Goal: Transaction & Acquisition: Purchase product/service

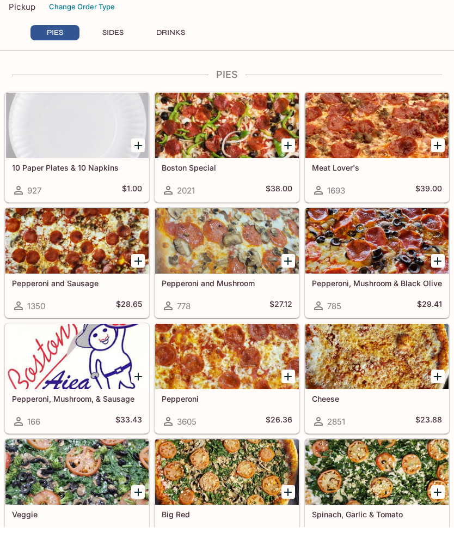
scroll to position [28, 0]
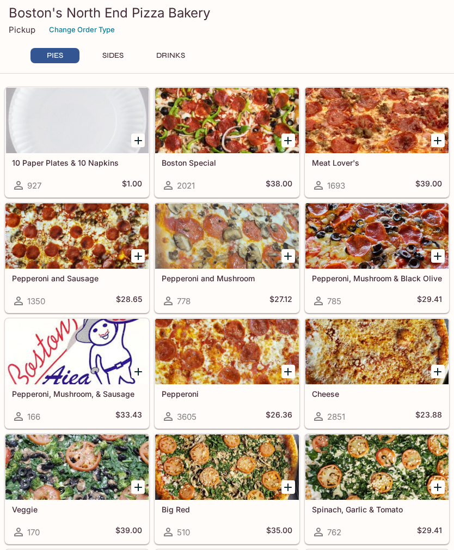
click at [386, 296] on div "785 $29.41" at bounding box center [377, 300] width 130 height 13
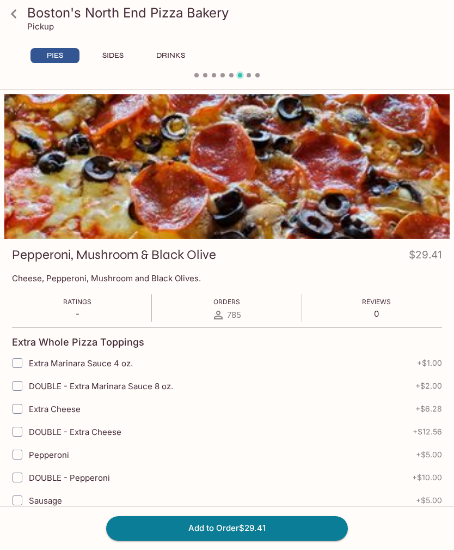
click at [232, 81] on div at bounding box center [227, 77] width 454 height 14
click at [19, 40] on div "Boston's North End Pizza Bakery Pickup" at bounding box center [227, 22] width 454 height 44
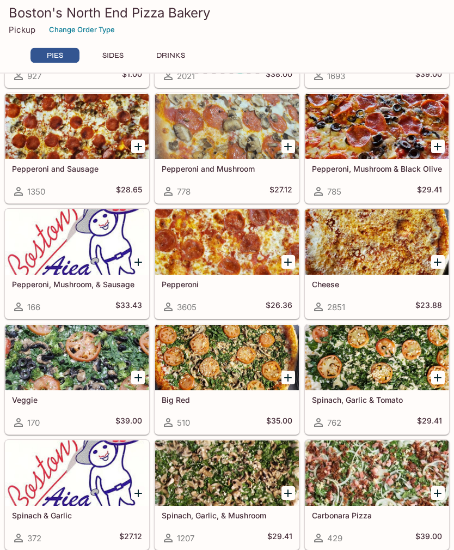
scroll to position [137, 0]
click at [62, 355] on div at bounding box center [76, 357] width 143 height 65
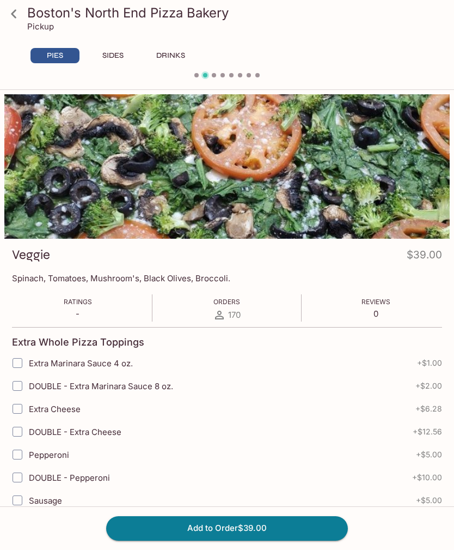
click at [17, 8] on icon at bounding box center [13, 13] width 19 height 19
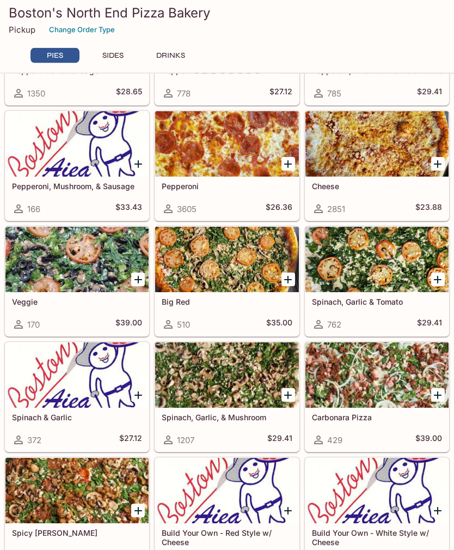
scroll to position [235, 0]
click at [403, 375] on div at bounding box center [377, 374] width 143 height 65
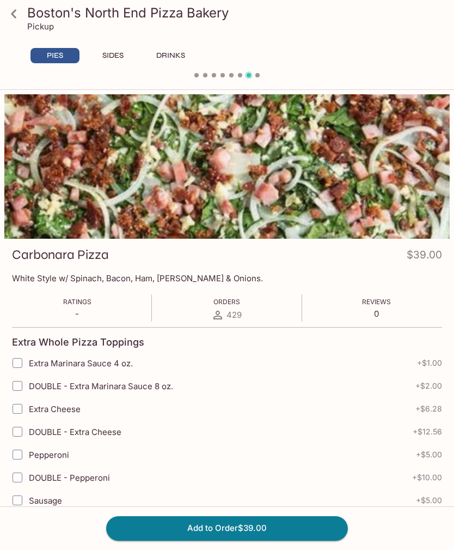
click at [15, 8] on icon at bounding box center [13, 13] width 19 height 19
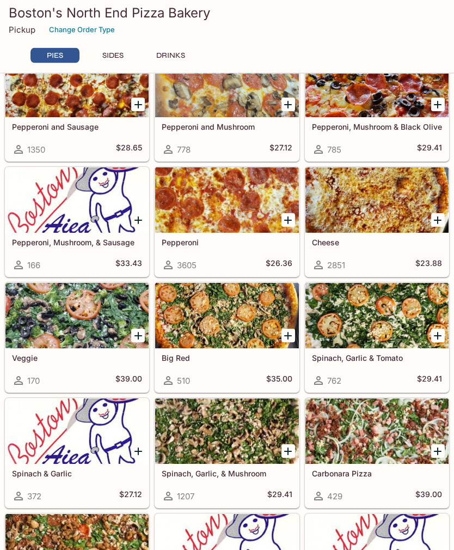
scroll to position [179, 0]
click at [237, 320] on div at bounding box center [226, 315] width 143 height 65
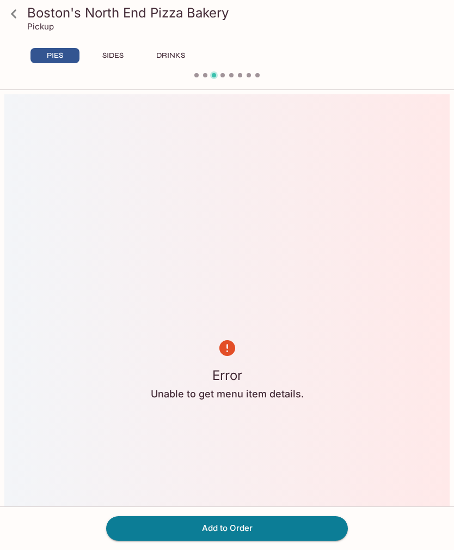
click at [10, 11] on icon at bounding box center [13, 13] width 19 height 19
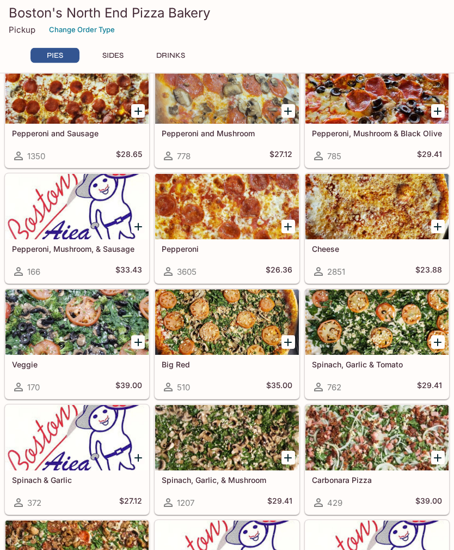
scroll to position [173, 0]
click at [247, 338] on div at bounding box center [226, 321] width 143 height 65
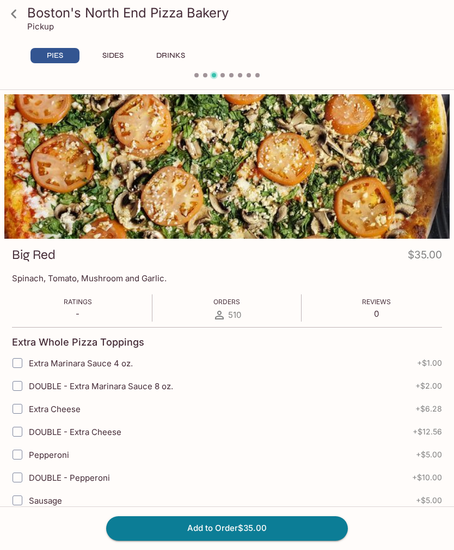
click at [20, 13] on icon at bounding box center [13, 13] width 19 height 19
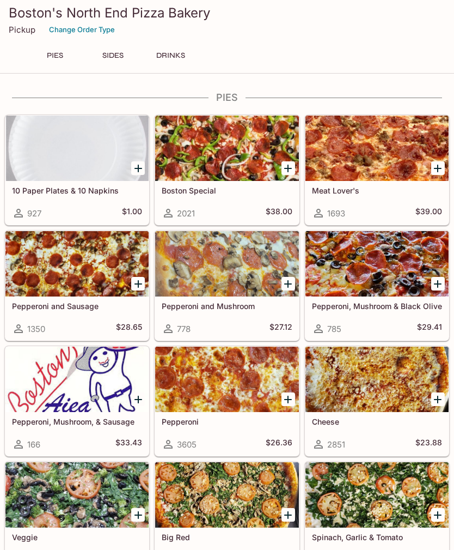
click at [51, 487] on div at bounding box center [76, 494] width 143 height 65
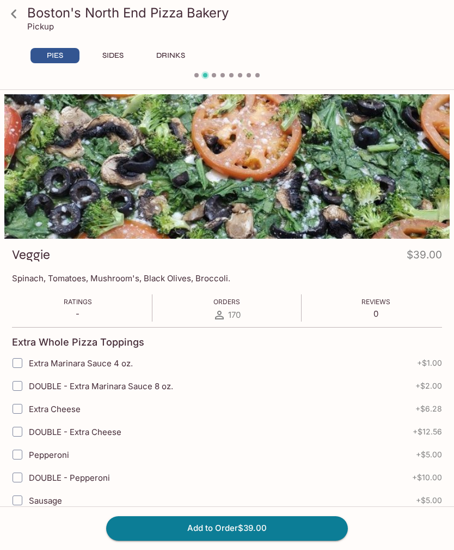
click at [19, 15] on icon at bounding box center [13, 13] width 19 height 19
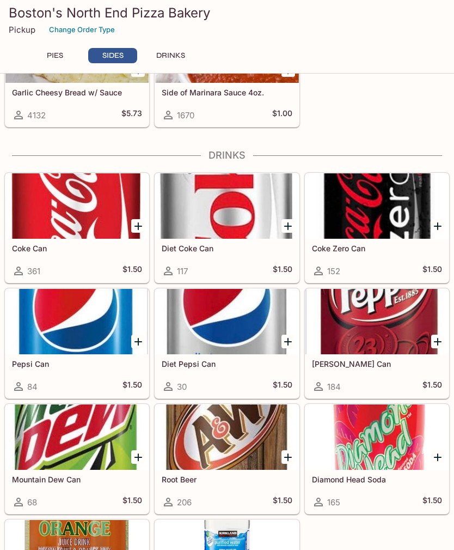
scroll to position [992, 0]
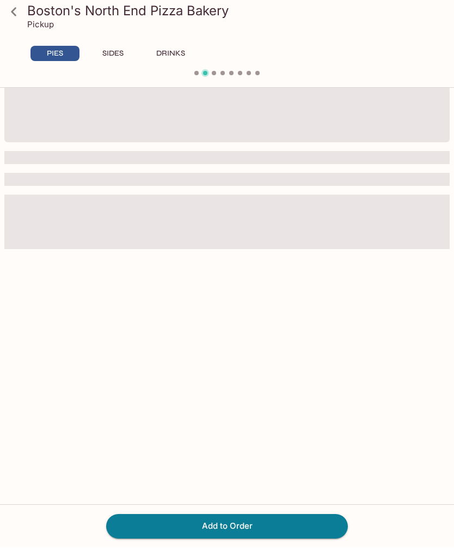
scroll to position [35, 0]
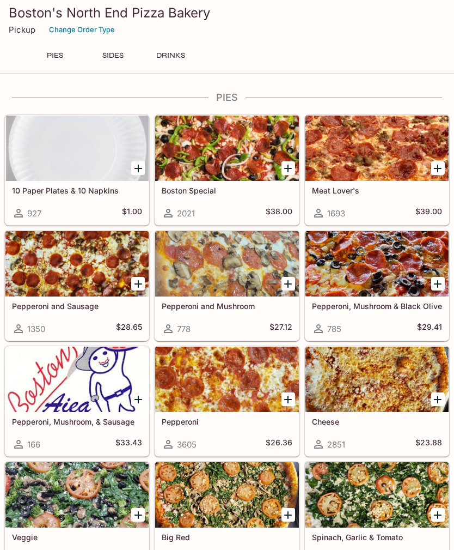
click at [160, 48] on button "DRINKS" at bounding box center [170, 55] width 49 height 15
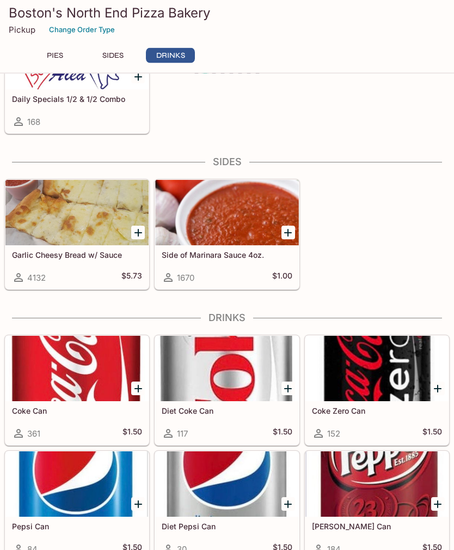
scroll to position [1004, 0]
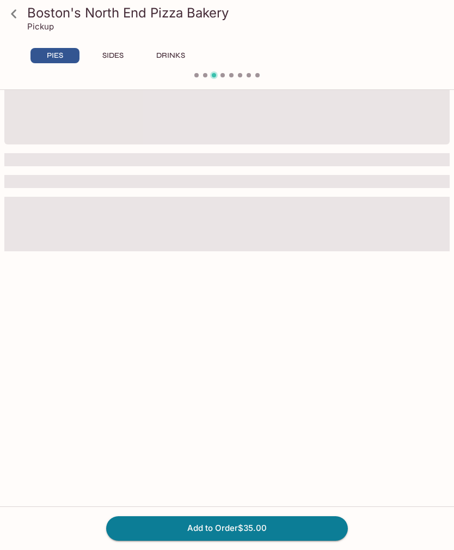
scroll to position [35, 0]
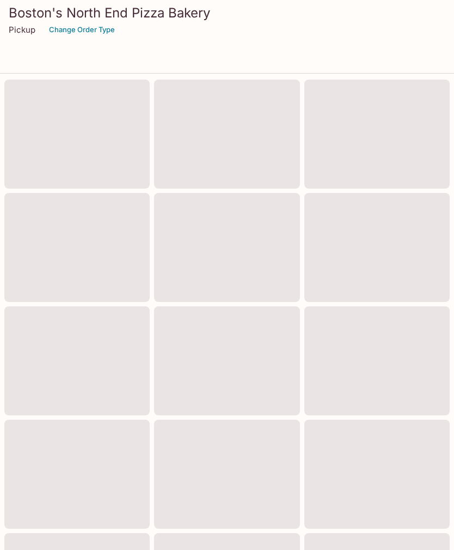
scroll to position [208, 0]
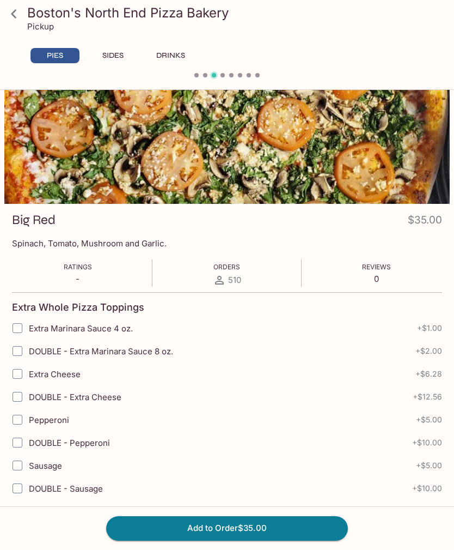
scroll to position [214, 0]
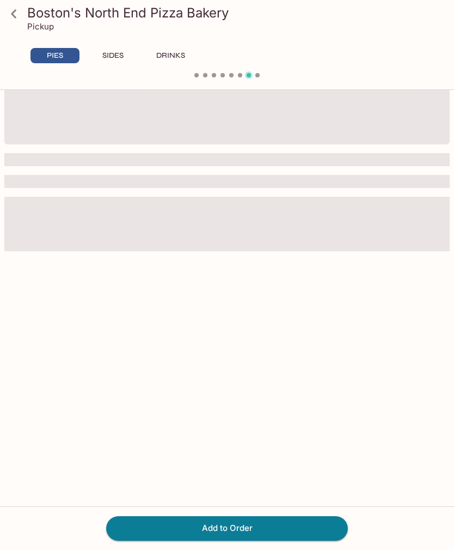
scroll to position [35, 0]
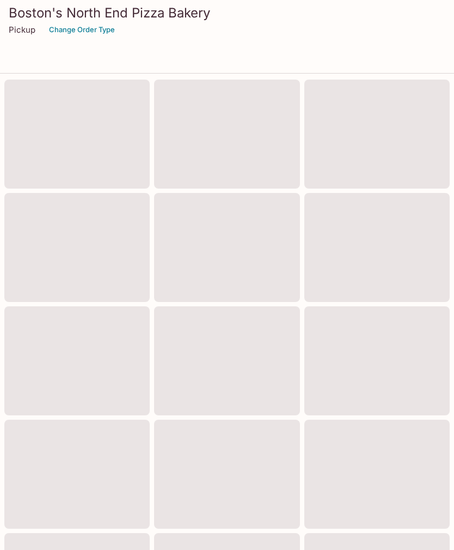
scroll to position [270, 0]
